Goal: Information Seeking & Learning: Learn about a topic

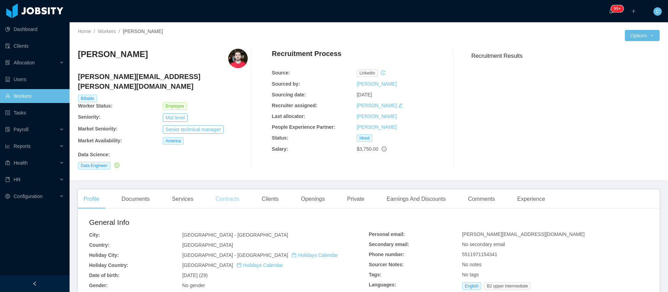
click at [235, 191] on div "Contracts" at bounding box center [227, 198] width 35 height 19
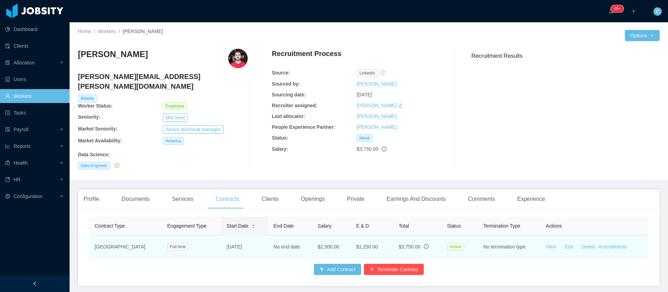
drag, startPoint x: 242, startPoint y: 241, endPoint x: 204, endPoint y: 240, distance: 37.9
click at [221, 240] on td "Sep 10th, 2021" at bounding box center [244, 246] width 47 height 23
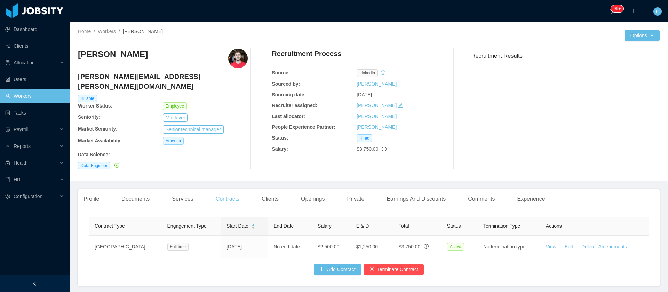
copy td "Sep 10th, 2021"
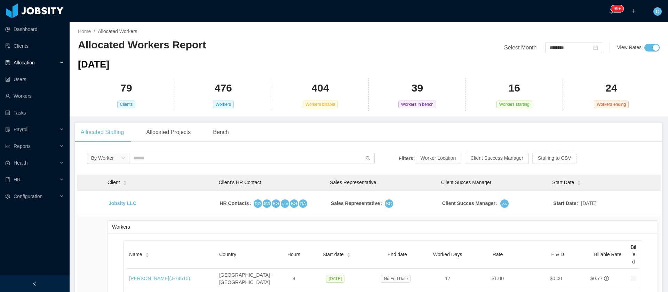
scroll to position [2142, 0]
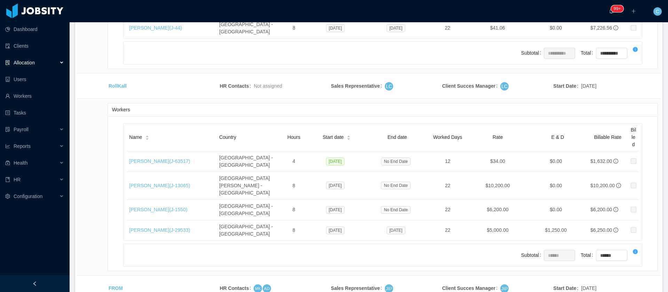
drag, startPoint x: 126, startPoint y: 234, endPoint x: 150, endPoint y: 234, distance: 24.7
copy link "Brian Rollo"
drag, startPoint x: 126, startPoint y: 217, endPoint x: 161, endPoint y: 219, distance: 35.2
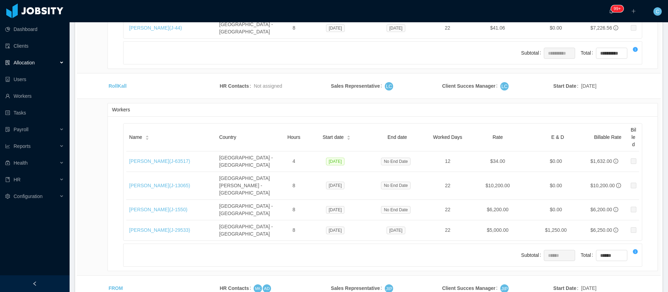
copy link "Mark Ambrocio"
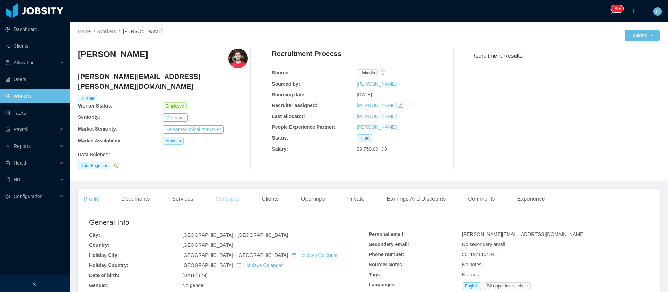
click at [223, 191] on div "Contracts" at bounding box center [227, 198] width 35 height 19
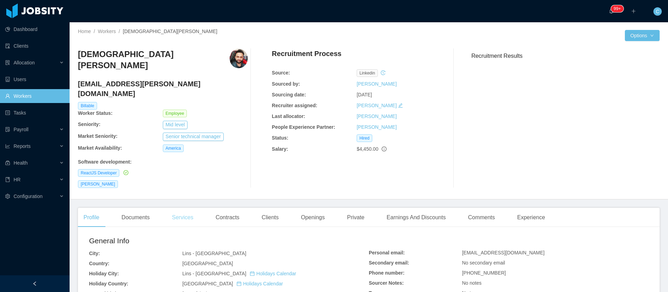
click at [194, 208] on div "Services" at bounding box center [182, 217] width 32 height 19
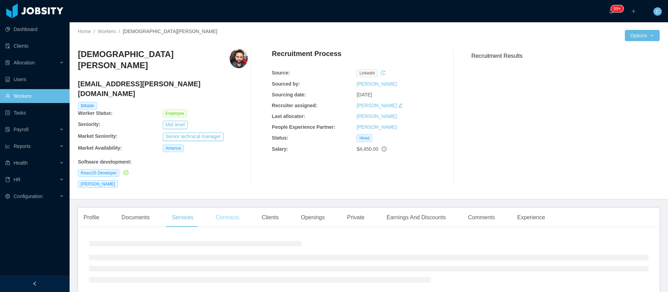
click at [230, 208] on div "Contracts" at bounding box center [227, 217] width 35 height 19
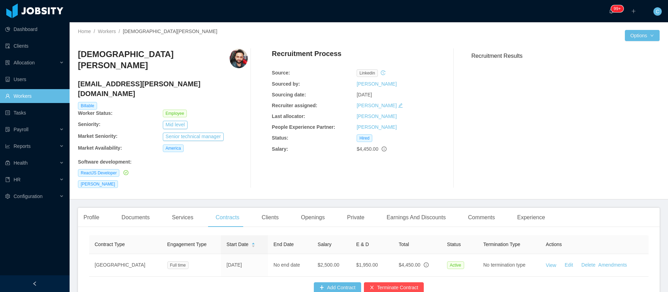
scroll to position [36, 0]
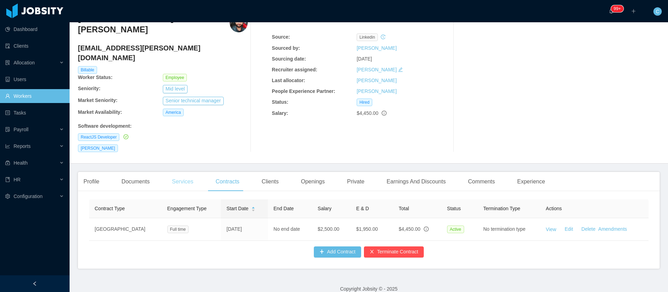
click at [188, 172] on div "Services" at bounding box center [182, 181] width 32 height 19
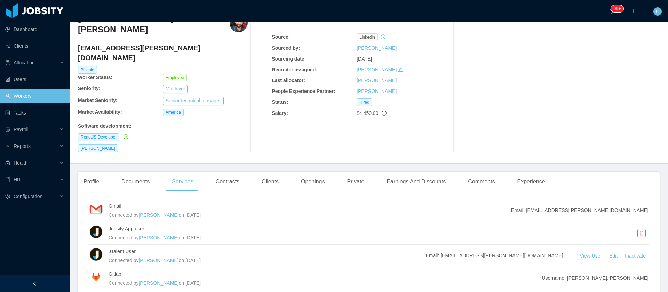
click at [227, 172] on div "Contracts" at bounding box center [227, 181] width 35 height 19
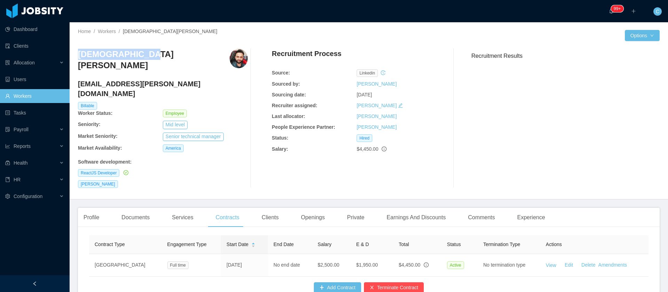
drag, startPoint x: 78, startPoint y: 57, endPoint x: 166, endPoint y: 45, distance: 88.8
click at [166, 45] on div "Christian Prado christian.prado@jobsity.com Billable Worker Status: Employee Se…" at bounding box center [368, 118] width 581 height 150
copy h3 "Christian Prado"
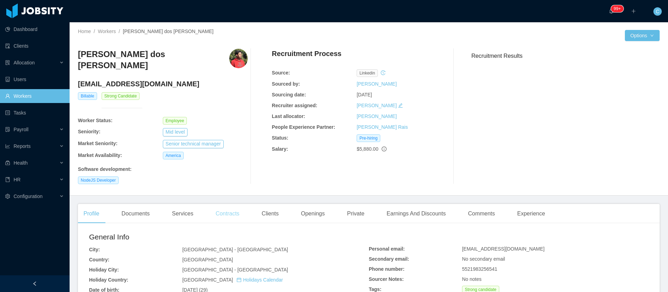
click at [225, 211] on div "Contracts" at bounding box center [227, 213] width 35 height 19
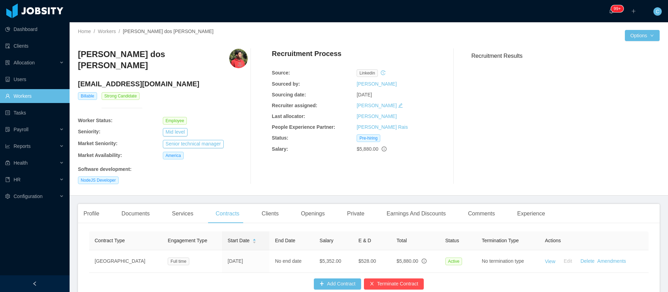
click at [121, 57] on h3 "Caio Sobreiro dos Santos" at bounding box center [153, 60] width 151 height 23
copy h3 "Caio Sobreiro dos Santos"
click at [263, 210] on div "Clients" at bounding box center [270, 213] width 28 height 19
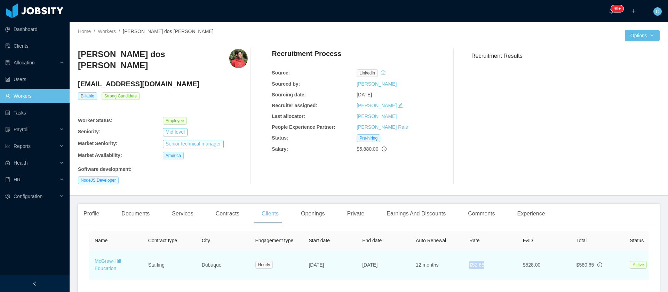
drag, startPoint x: 482, startPoint y: 258, endPoint x: 464, endPoint y: 260, distance: 17.8
click at [464, 260] on td "$52.65" at bounding box center [490, 265] width 54 height 30
click at [468, 260] on td "$52.65" at bounding box center [490, 265] width 54 height 30
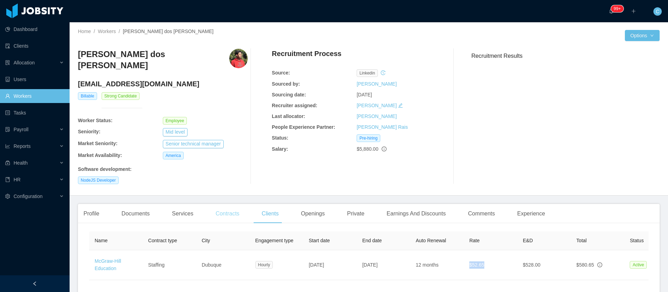
click at [234, 208] on div "Contracts" at bounding box center [227, 213] width 35 height 19
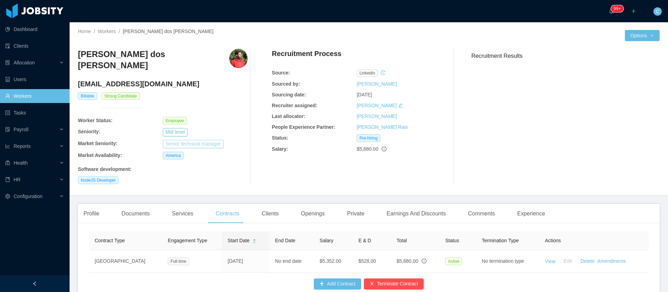
click at [200, 140] on button "Senior technical manager" at bounding box center [193, 144] width 61 height 8
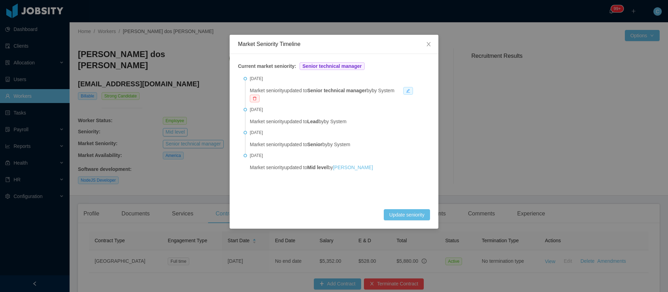
click at [410, 89] on icon "icon: edit" at bounding box center [408, 91] width 4 height 4
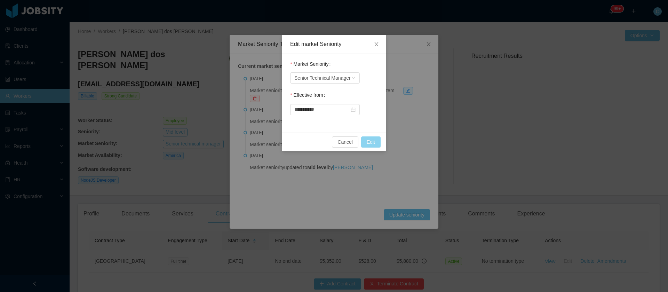
click at [368, 146] on button "Edit" at bounding box center [370, 141] width 19 height 11
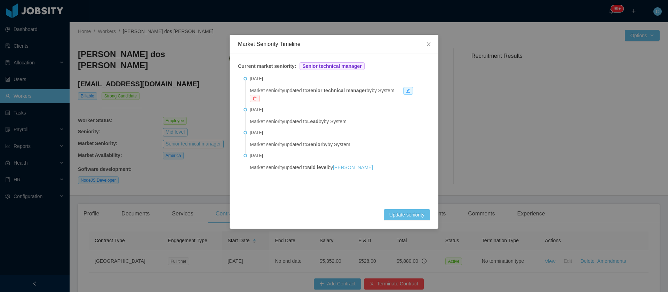
click at [256, 99] on icon "icon: delete" at bounding box center [254, 98] width 4 height 4
click at [275, 82] on button "Remove" at bounding box center [280, 80] width 24 height 8
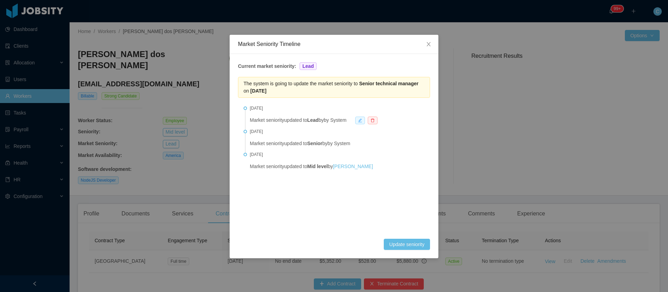
click at [364, 122] on span at bounding box center [360, 120] width 10 height 8
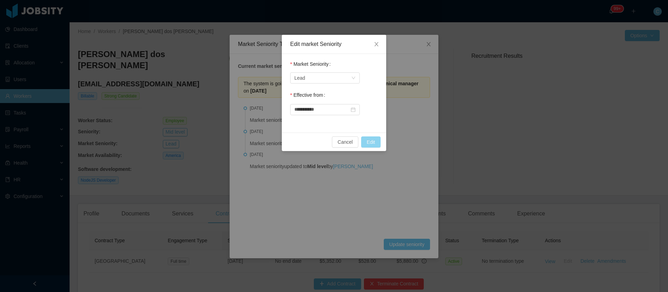
click at [370, 142] on button "Edit" at bounding box center [370, 141] width 19 height 11
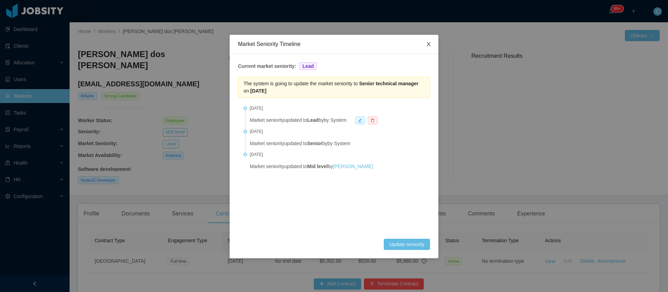
click at [430, 44] on icon "icon: close" at bounding box center [429, 44] width 6 height 6
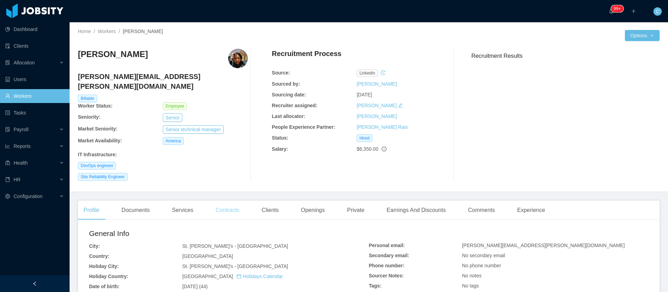
click at [234, 200] on div "Contracts" at bounding box center [227, 209] width 35 height 19
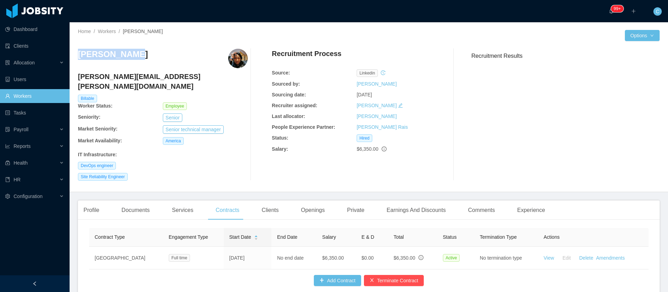
drag, startPoint x: 138, startPoint y: 57, endPoint x: 76, endPoint y: 59, distance: 62.3
click at [76, 59] on div "Home / Workers / [PERSON_NAME] / Options [PERSON_NAME] [PERSON_NAME][EMAIL_ADDR…" at bounding box center [369, 107] width 598 height 170
copy h3 "[PERSON_NAME]"
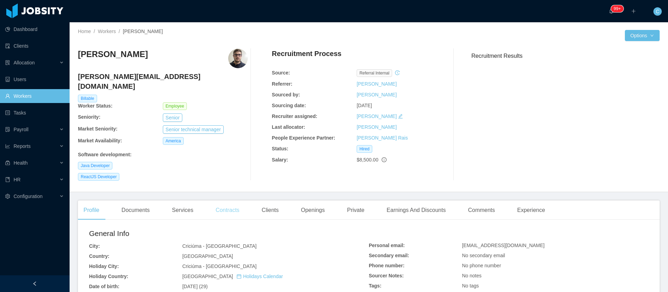
click at [214, 201] on div "Contracts" at bounding box center [227, 209] width 35 height 19
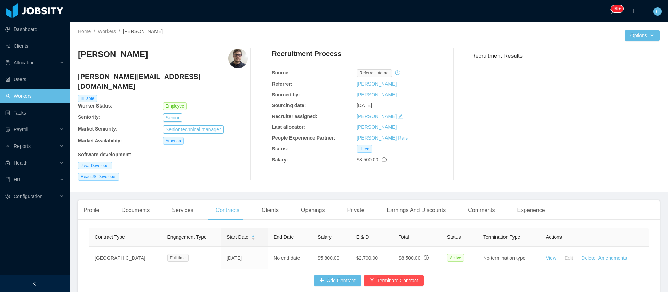
drag, startPoint x: 171, startPoint y: 56, endPoint x: 77, endPoint y: 64, distance: 94.9
click at [77, 64] on div "Home / Workers / Rafael Waterkemper / Options Rafael Waterkemper rafael.waterke…" at bounding box center [369, 107] width 598 height 170
copy h3 "Rafael Waterkemper"
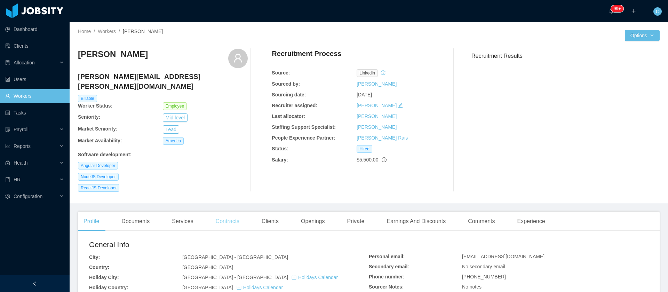
click at [225, 216] on div "Contracts" at bounding box center [227, 220] width 35 height 19
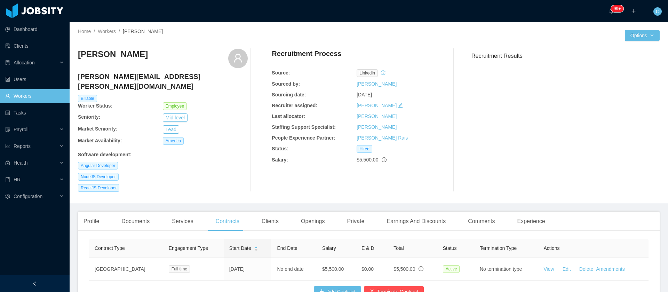
drag, startPoint x: 178, startPoint y: 56, endPoint x: 78, endPoint y: 60, distance: 100.2
click at [78, 60] on div "Home / Workers / [PERSON_NAME] / Options [PERSON_NAME] Moreira [EMAIL_ADDRESS][…" at bounding box center [369, 112] width 598 height 181
copy h3 "[PERSON_NAME]"
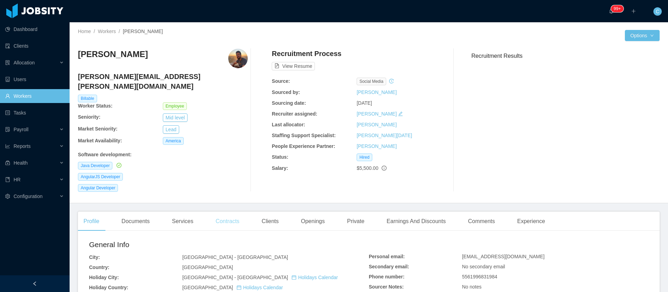
click at [225, 216] on div "Contracts" at bounding box center [227, 220] width 35 height 19
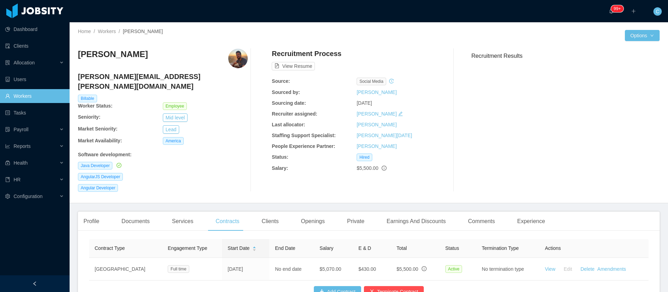
drag, startPoint x: 153, startPoint y: 60, endPoint x: 74, endPoint y: 61, distance: 79.6
click at [74, 61] on div "Home / Workers / [PERSON_NAME] / Options [PERSON_NAME] [PERSON_NAME][EMAIL_ADDR…" at bounding box center [369, 112] width 598 height 181
copy h3 "[PERSON_NAME]"
click at [132, 54] on h3 "[PERSON_NAME]" at bounding box center [113, 54] width 70 height 11
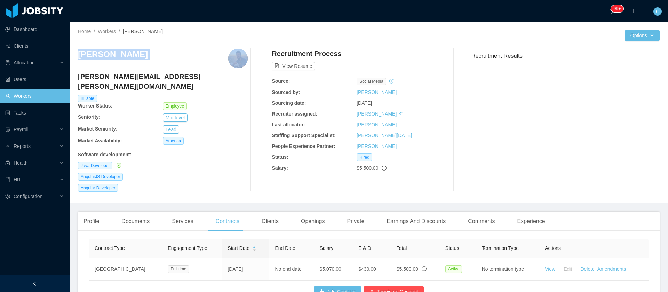
click at [132, 54] on h3 "[PERSON_NAME]" at bounding box center [113, 54] width 70 height 11
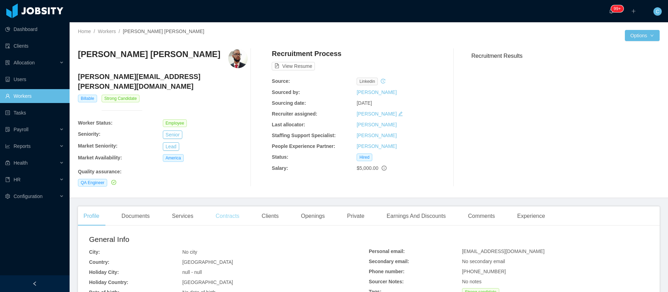
click at [237, 206] on div "Contracts" at bounding box center [227, 215] width 35 height 19
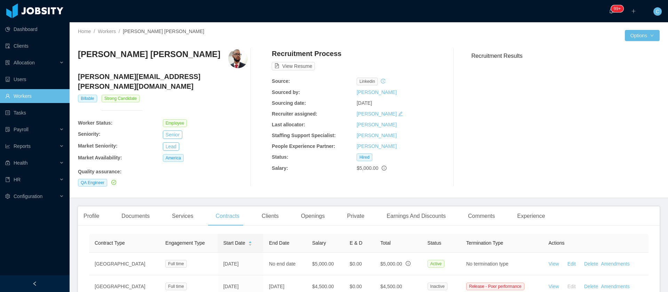
drag, startPoint x: 204, startPoint y: 55, endPoint x: 74, endPoint y: 57, distance: 130.4
click at [74, 57] on div "Home / Workers / [PERSON_NAME] [PERSON_NAME] / Options [PERSON_NAME] Pereira [E…" at bounding box center [369, 110] width 598 height 176
copy h3 "[PERSON_NAME] [PERSON_NAME]"
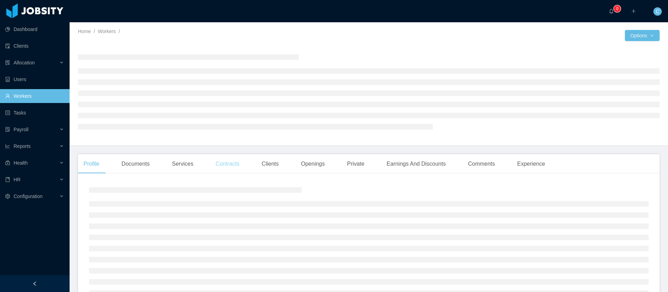
click at [225, 168] on div "Contracts" at bounding box center [227, 163] width 35 height 19
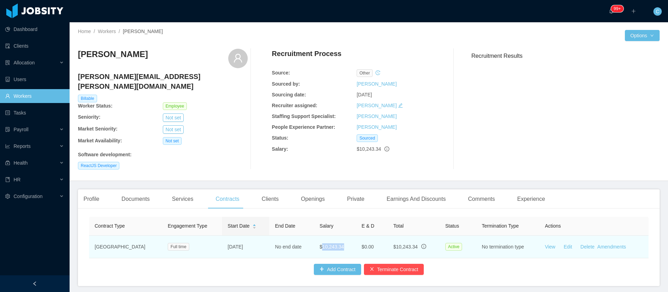
drag, startPoint x: 328, startPoint y: 240, endPoint x: 308, endPoint y: 242, distance: 20.3
click at [314, 242] on td "$10,243.34" at bounding box center [335, 246] width 42 height 23
copy span "10,243.34"
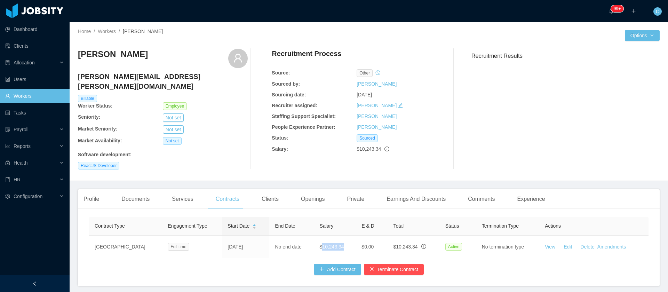
copy span "10,243.34"
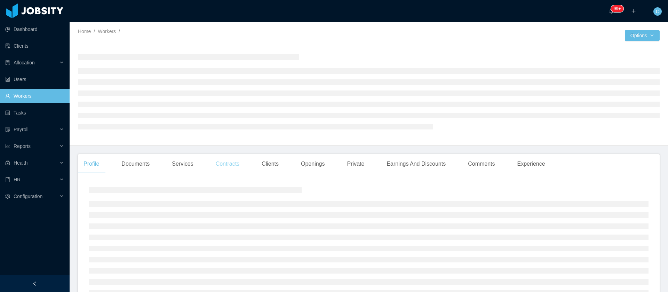
click at [222, 165] on div "Contracts" at bounding box center [227, 163] width 35 height 19
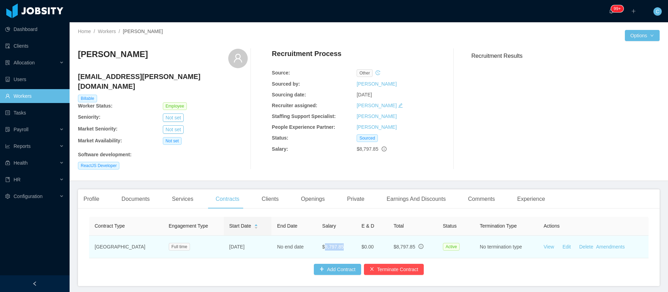
drag, startPoint x: 330, startPoint y: 242, endPoint x: 310, endPoint y: 241, distance: 19.8
click at [316, 241] on td "$8,797.85" at bounding box center [335, 246] width 39 height 23
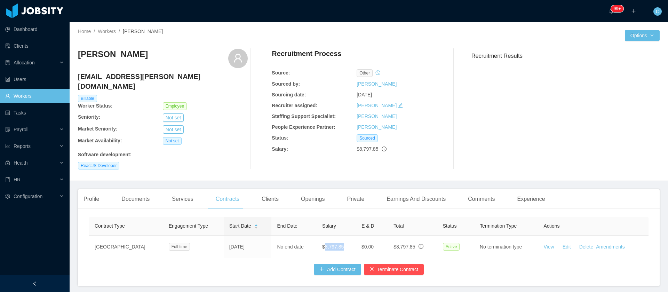
copy span "8,797.85"
click at [301, 189] on div "Openings" at bounding box center [312, 198] width 35 height 19
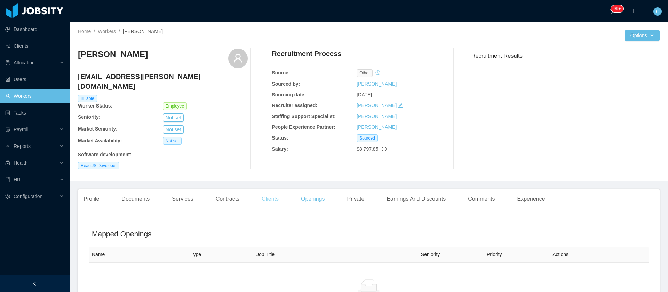
click at [257, 190] on div "Clients" at bounding box center [270, 198] width 28 height 19
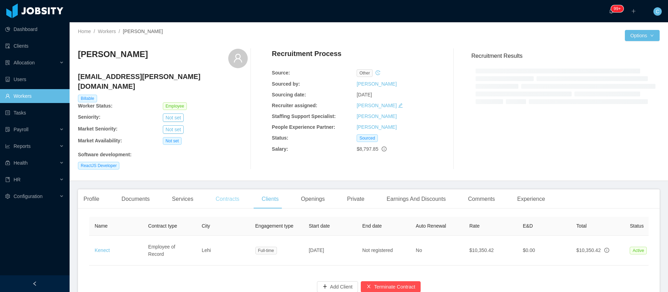
click at [228, 168] on div "Home / Workers / [PERSON_NAME] / Options [PERSON_NAME] [EMAIL_ADDRESS][PERSON_N…" at bounding box center [369, 101] width 598 height 159
click at [226, 189] on div "Contracts" at bounding box center [227, 198] width 35 height 19
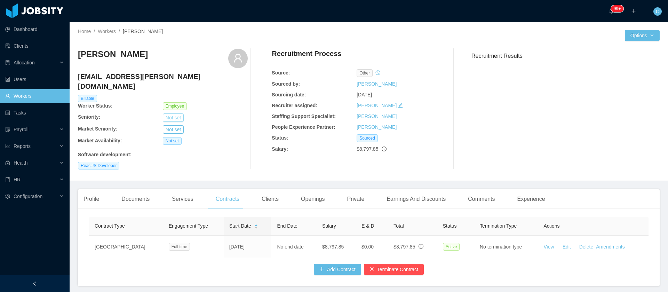
click at [177, 113] on button "Not set" at bounding box center [173, 117] width 21 height 8
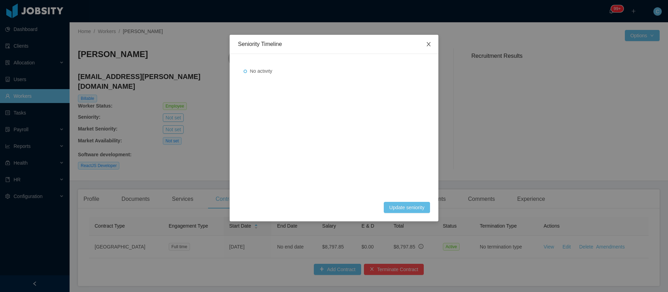
click at [427, 46] on icon "icon: close" at bounding box center [428, 44] width 4 height 4
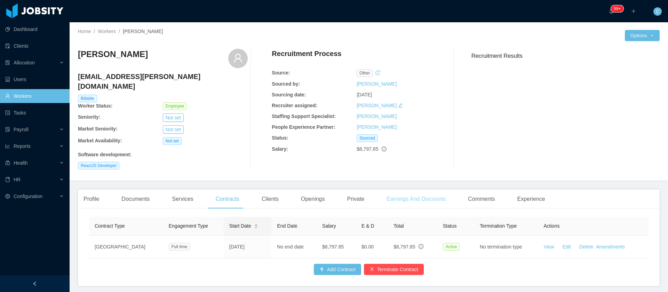
click at [423, 197] on div "Earnings And Discounts" at bounding box center [416, 198] width 70 height 19
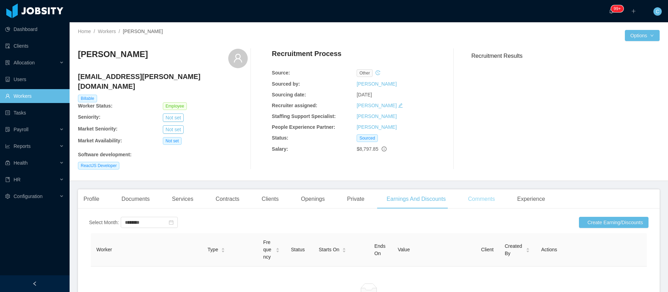
click at [492, 189] on div "Comments" at bounding box center [481, 198] width 38 height 19
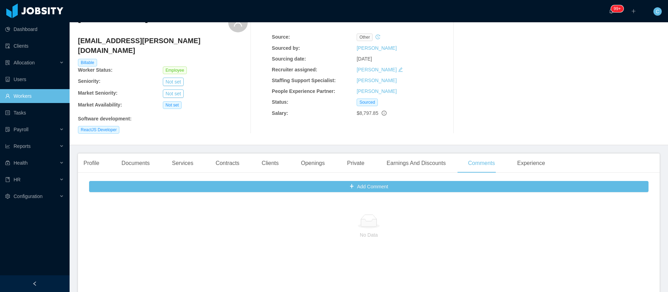
scroll to position [52, 0]
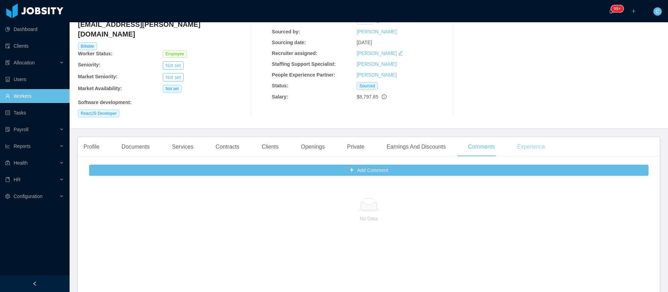
click at [521, 142] on div "Experience" at bounding box center [530, 146] width 39 height 19
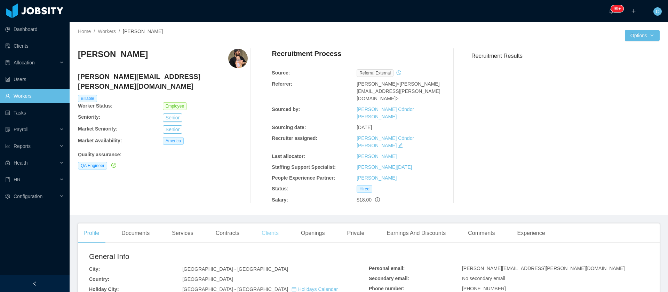
click at [259, 223] on div "Clients" at bounding box center [270, 232] width 28 height 19
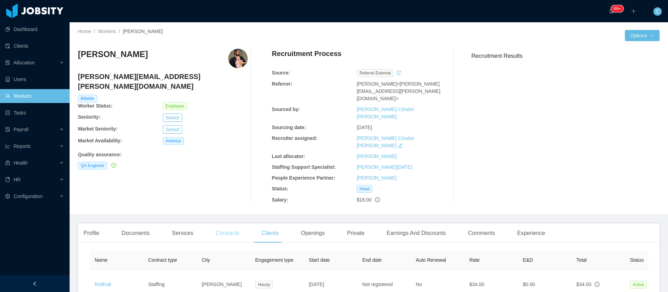
click at [227, 223] on div "Contracts" at bounding box center [227, 232] width 35 height 19
